Goal: Find specific page/section: Find specific page/section

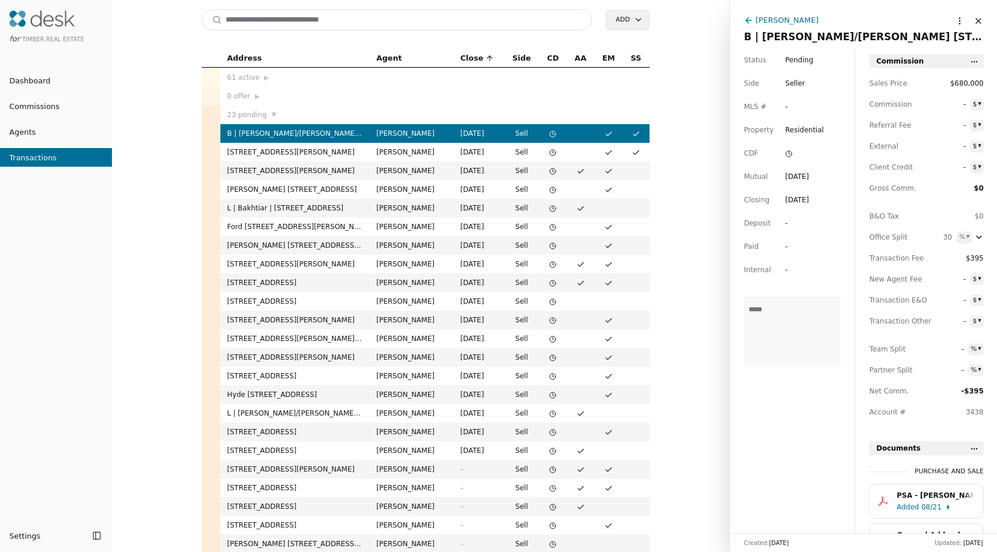
click at [23, 96] on li "Commissions" at bounding box center [56, 105] width 112 height 23
click at [30, 86] on span "Dashboard" at bounding box center [25, 81] width 51 height 12
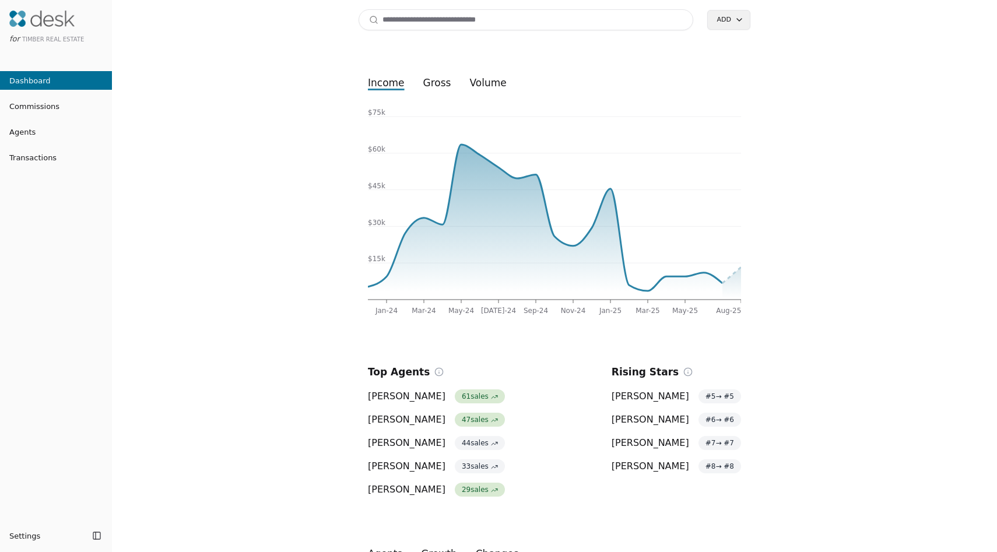
click at [48, 101] on span "Commissions" at bounding box center [29, 106] width 59 height 12
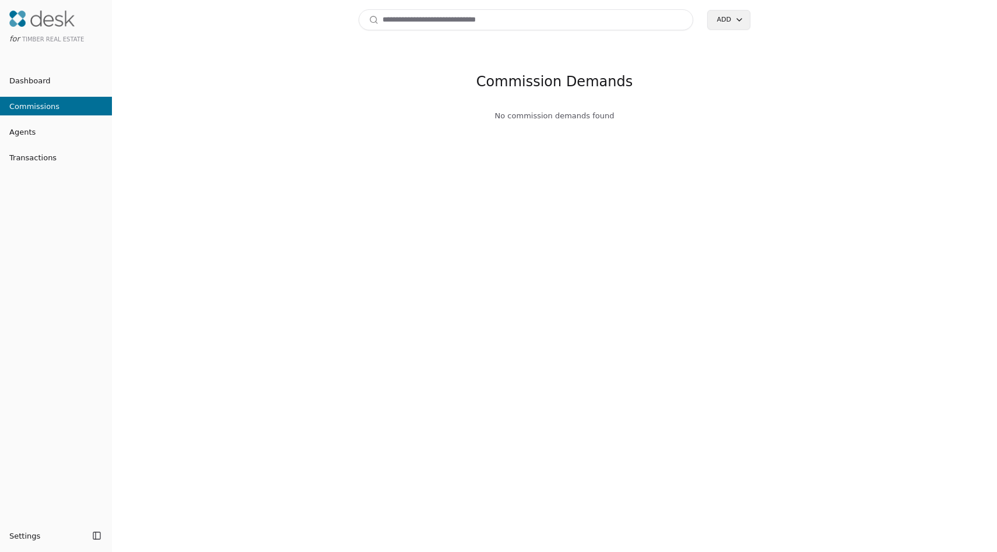
click at [15, 134] on span "Agents" at bounding box center [18, 132] width 36 height 12
